Goal: Information Seeking & Learning: Learn about a topic

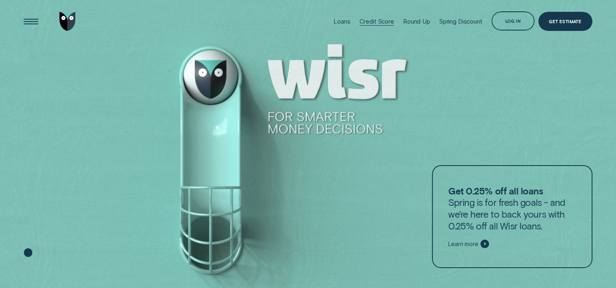
click at [367, 27] on div "Credit Score" at bounding box center [377, 21] width 35 height 43
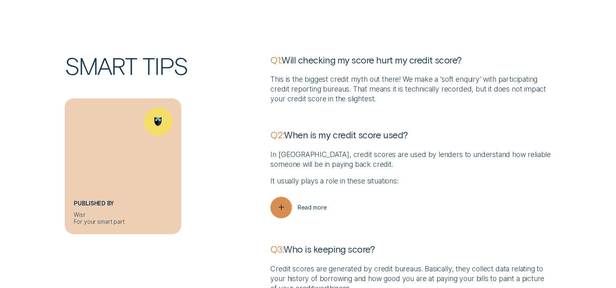
scroll to position [2065, 0]
click at [431, 135] on p "Q2: When is my credit score used?" at bounding box center [410, 135] width 281 height 12
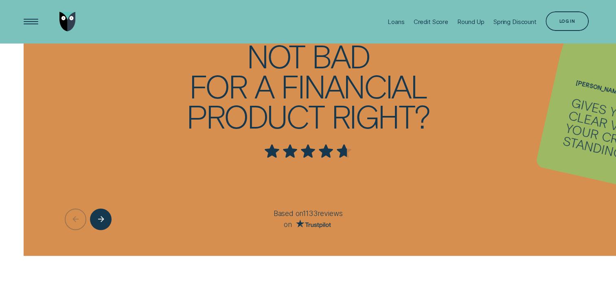
scroll to position [1738, 0]
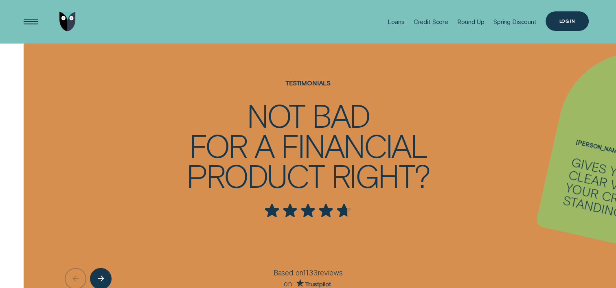
click at [574, 24] on div "Log in" at bounding box center [567, 21] width 43 height 20
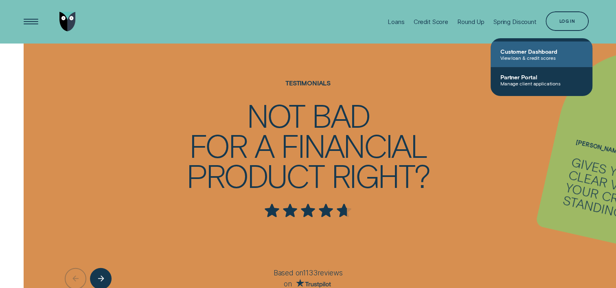
click at [531, 44] on link "Customer Dashboard View loan & credit scores" at bounding box center [542, 55] width 102 height 26
